Goal: Transaction & Acquisition: Purchase product/service

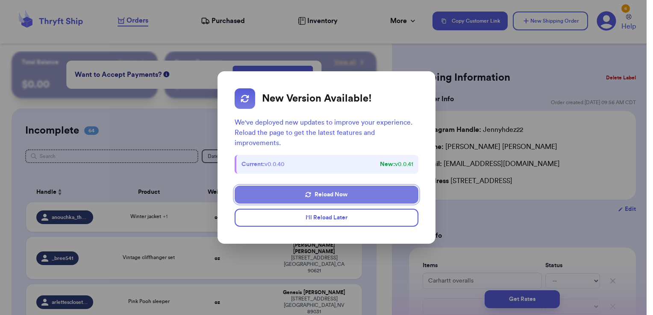
click at [357, 198] on button "Reload Now" at bounding box center [326, 195] width 183 height 18
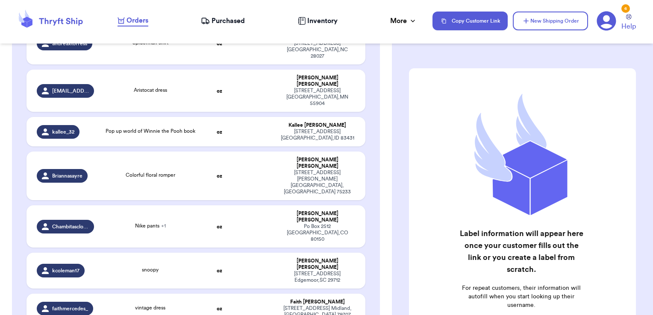
scroll to position [2421, 0]
checkbox input "true"
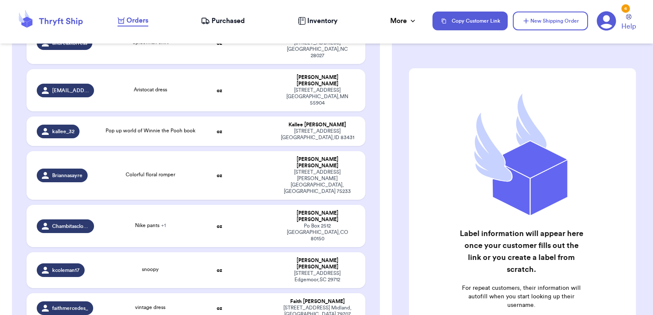
checkbox input "true"
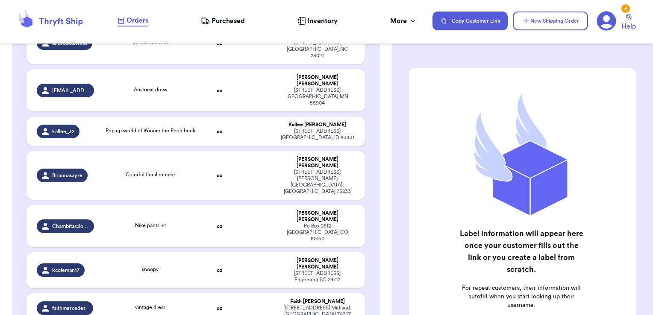
checkbox input "true"
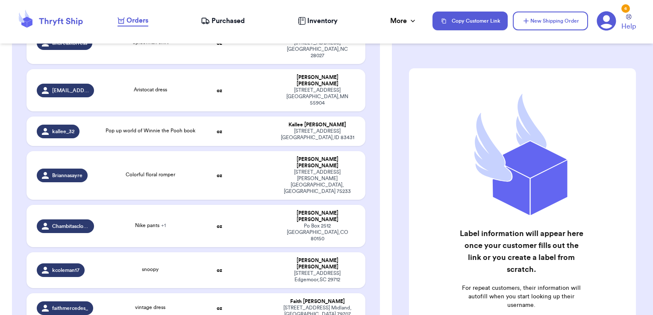
checkbox input "false"
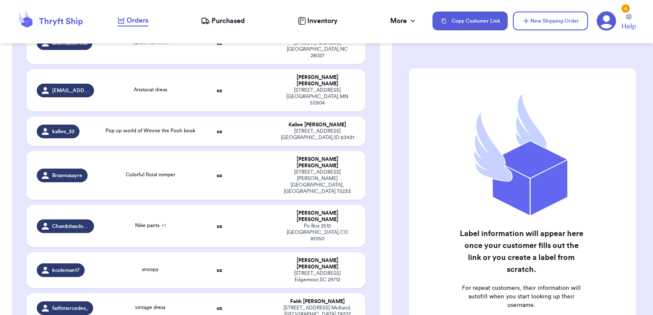
checkbox input "false"
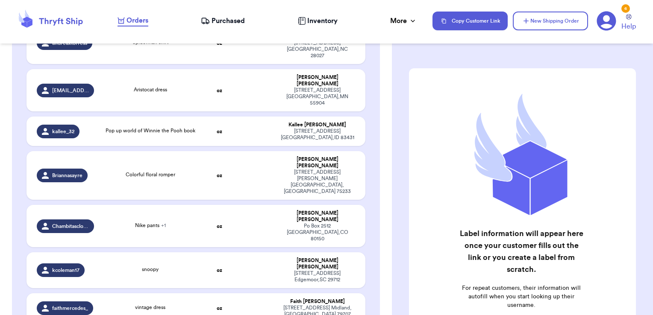
checkbox input "false"
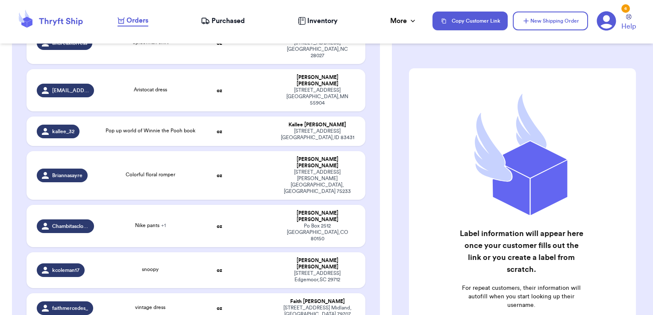
checkbox input "false"
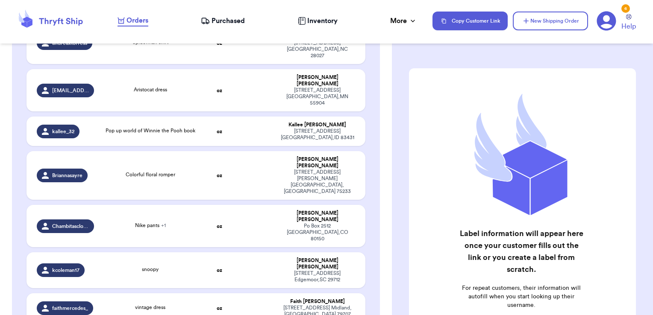
checkbox input "false"
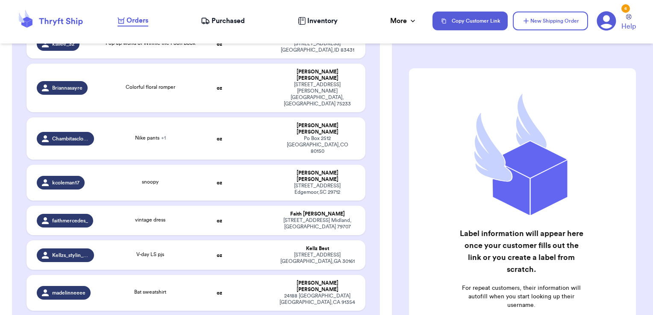
scroll to position [2549, 0]
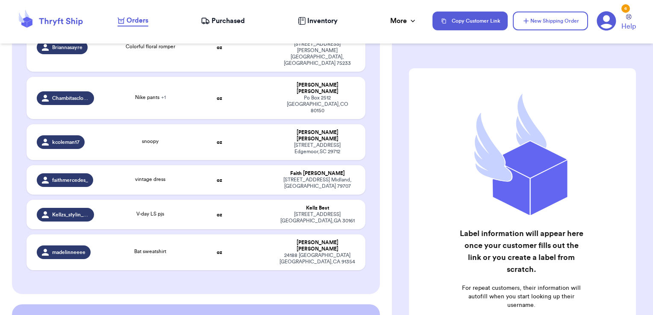
checkbox input "true"
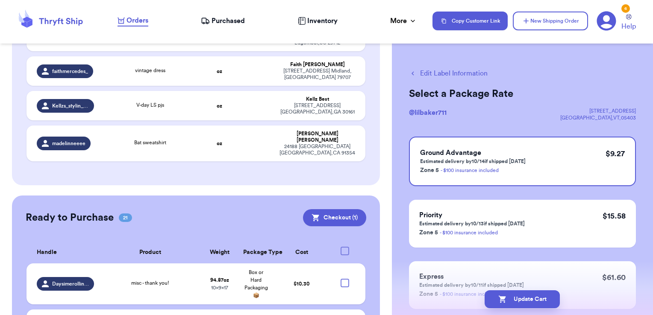
scroll to position [2664, 0]
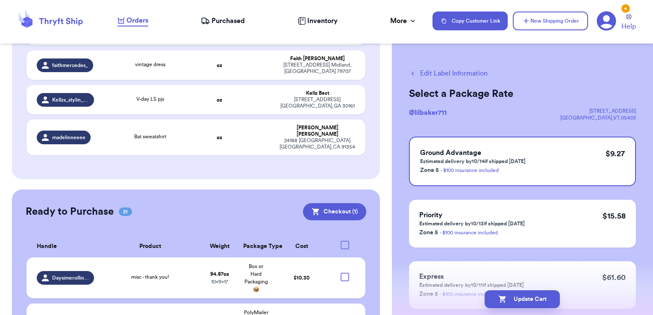
checkbox input "true"
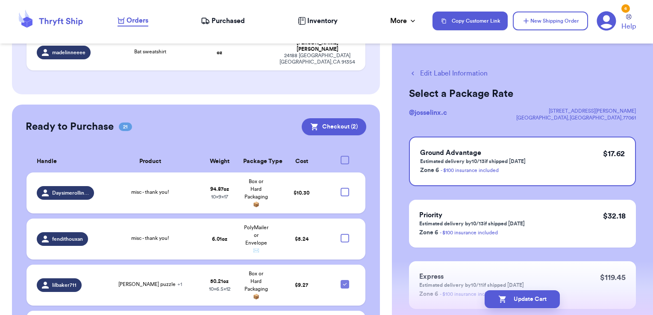
scroll to position [2749, 0]
checkbox input "true"
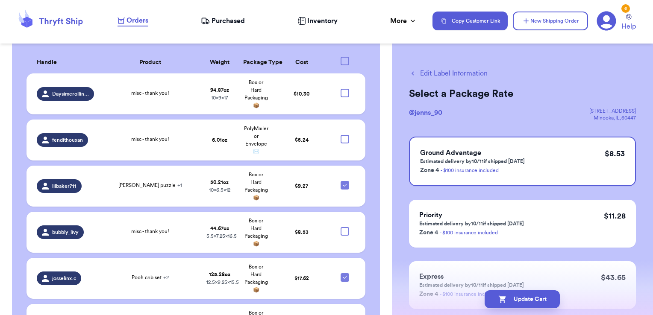
scroll to position [2848, 0]
checkbox input "true"
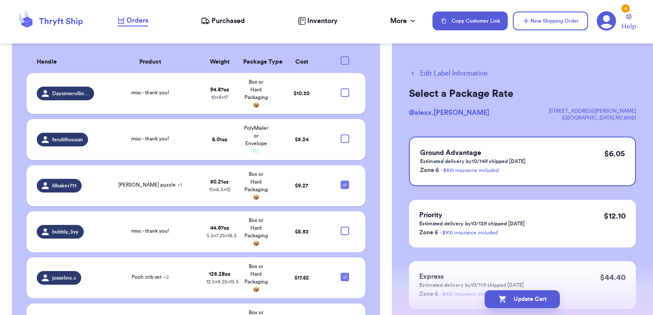
checkbox input "true"
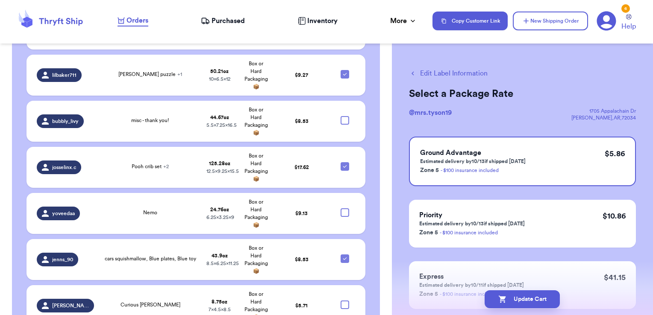
scroll to position [2959, 0]
checkbox input "true"
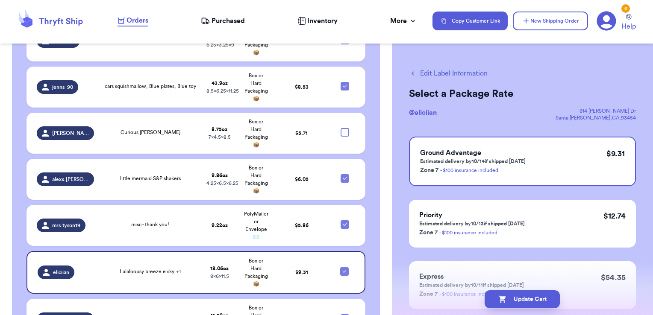
scroll to position [3135, 0]
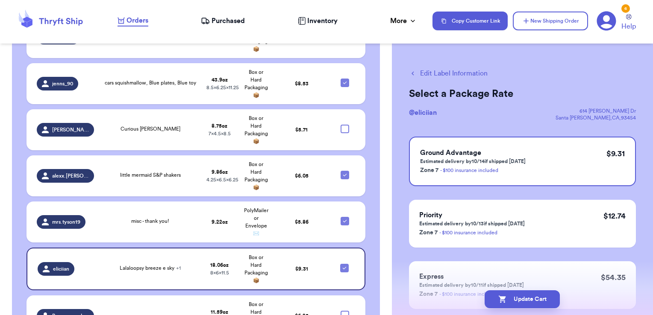
checkbox input "true"
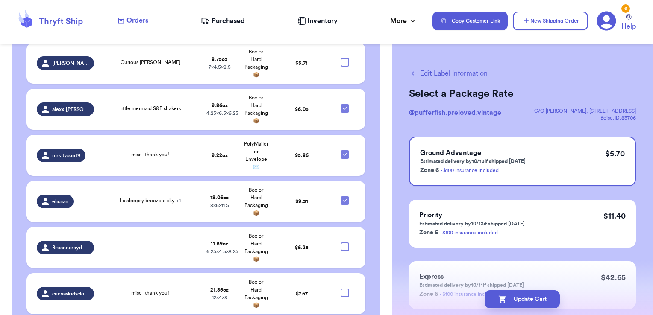
scroll to position [3212, 0]
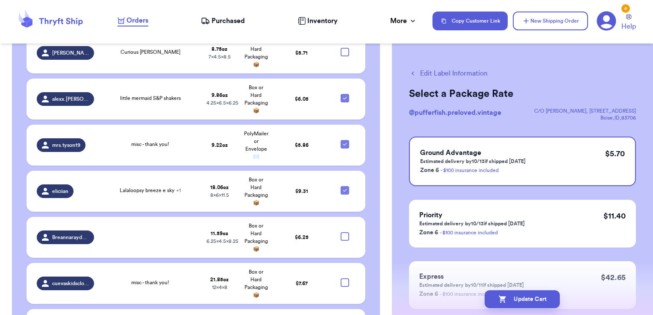
checkbox input "true"
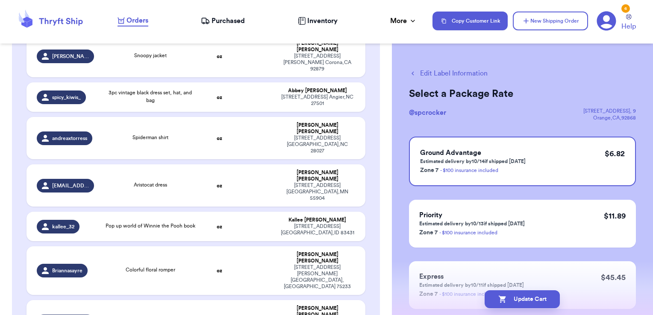
scroll to position [2320, 0]
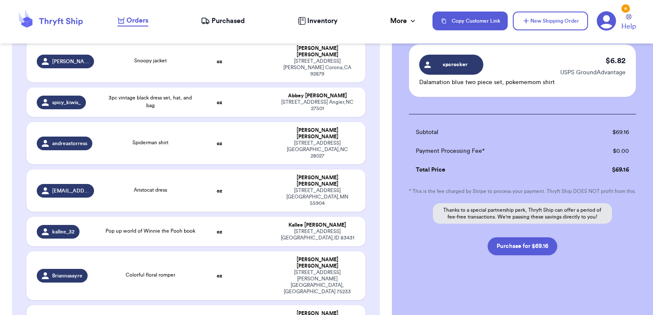
scroll to position [487, 0]
click at [528, 246] on button "Purchase for $69.16" at bounding box center [522, 247] width 70 height 18
checkbox input "false"
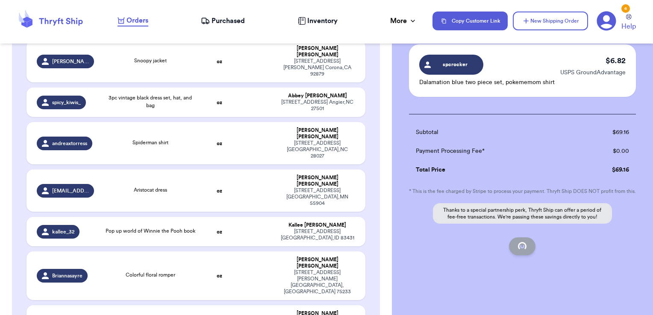
checkbox input "false"
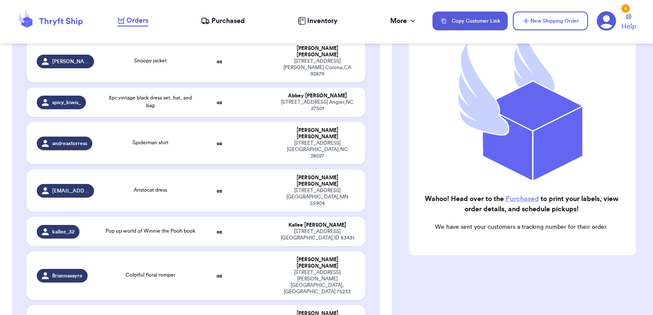
scroll to position [108, 0]
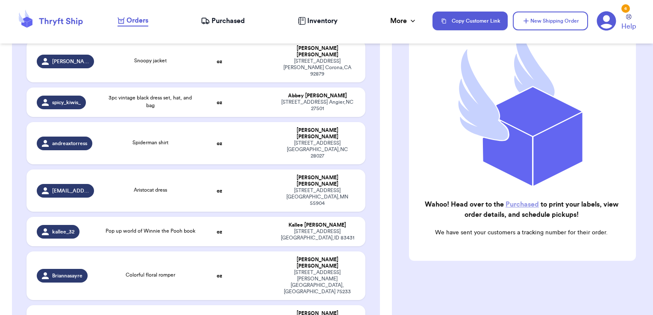
click at [221, 19] on span "Purchased" at bounding box center [227, 21] width 33 height 10
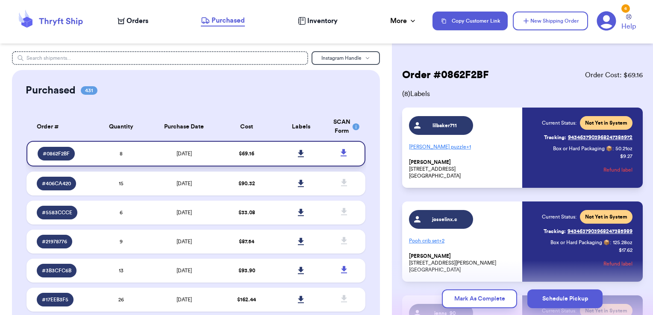
click at [298, 154] on icon at bounding box center [301, 153] width 6 height 7
